Goal: Information Seeking & Learning: Understand process/instructions

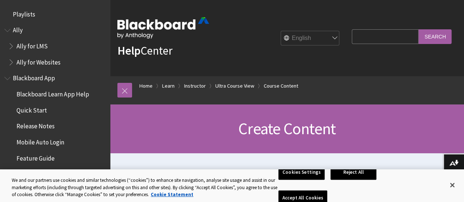
drag, startPoint x: 0, startPoint y: 0, endPoint x: 352, endPoint y: 41, distance: 354.6
click at [352, 40] on input "Search Query" at bounding box center [385, 36] width 67 height 14
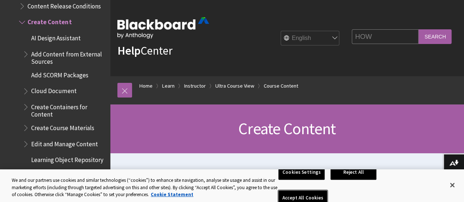
click at [327, 191] on button "Accept All Cookies" at bounding box center [302, 198] width 49 height 15
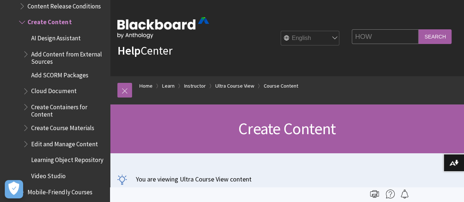
click at [367, 38] on input "HOW" at bounding box center [385, 36] width 67 height 14
type input "HOW TO DEPLOY AN EXISTING TEST?"
click at [418, 29] on input "Search" at bounding box center [434, 36] width 33 height 14
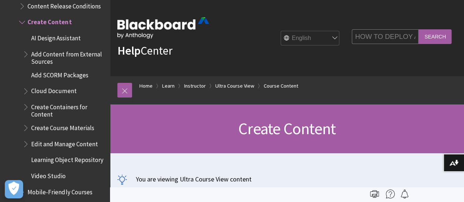
click at [427, 35] on input "Search" at bounding box center [434, 36] width 33 height 14
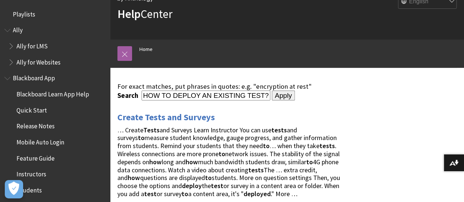
scroll to position [73, 0]
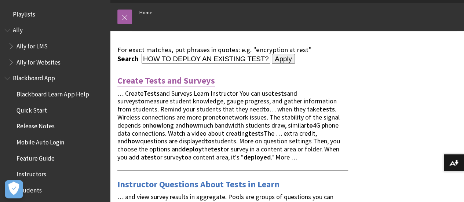
click at [189, 80] on link "Create Tests and Surveys" at bounding box center [165, 81] width 97 height 12
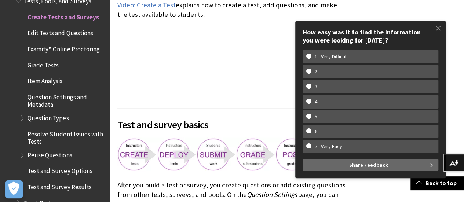
scroll to position [367, 0]
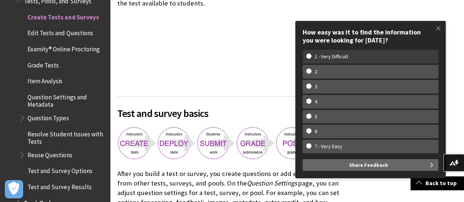
click at [309, 58] on w-span "1 - Very Difficult" at bounding box center [370, 57] width 128 height 6
click at [309, 58] on input "1 - Very Difficult" at bounding box center [308, 56] width 5 height 5
radio input "true"
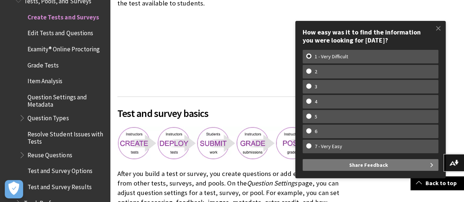
click at [363, 167] on span "Share Feedback" at bounding box center [368, 165] width 39 height 12
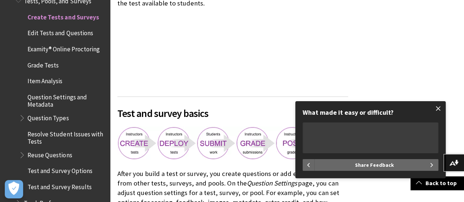
click at [441, 109] on span at bounding box center [437, 108] width 15 height 15
